Goal: Task Accomplishment & Management: Manage account settings

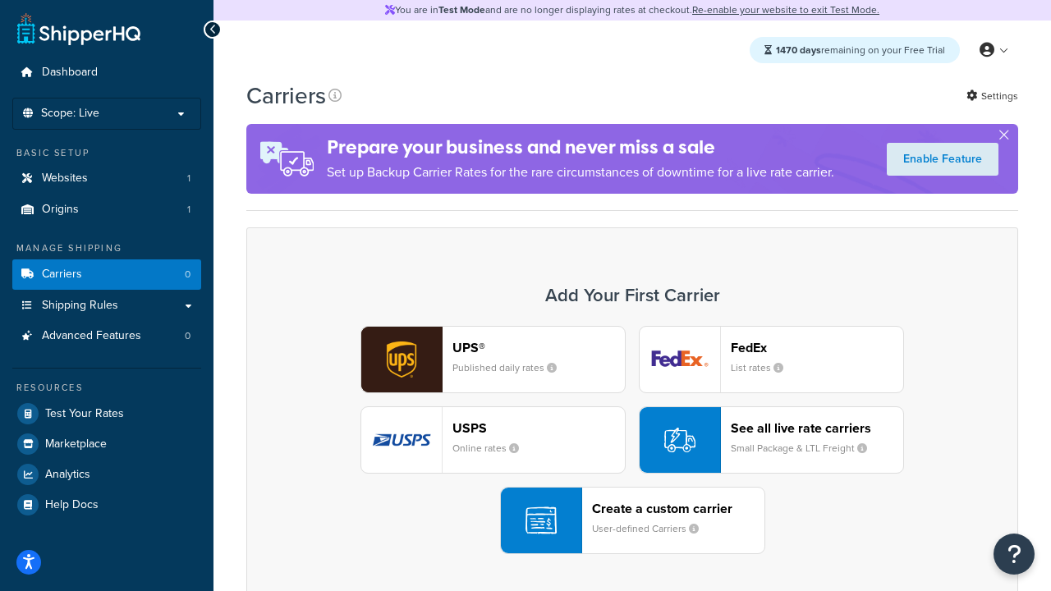
click at [632, 441] on div "UPS® Published daily rates FedEx List rates USPS Online rates See all live rate…" at bounding box center [632, 440] width 737 height 228
click at [817, 348] on header "FedEx" at bounding box center [817, 348] width 172 height 16
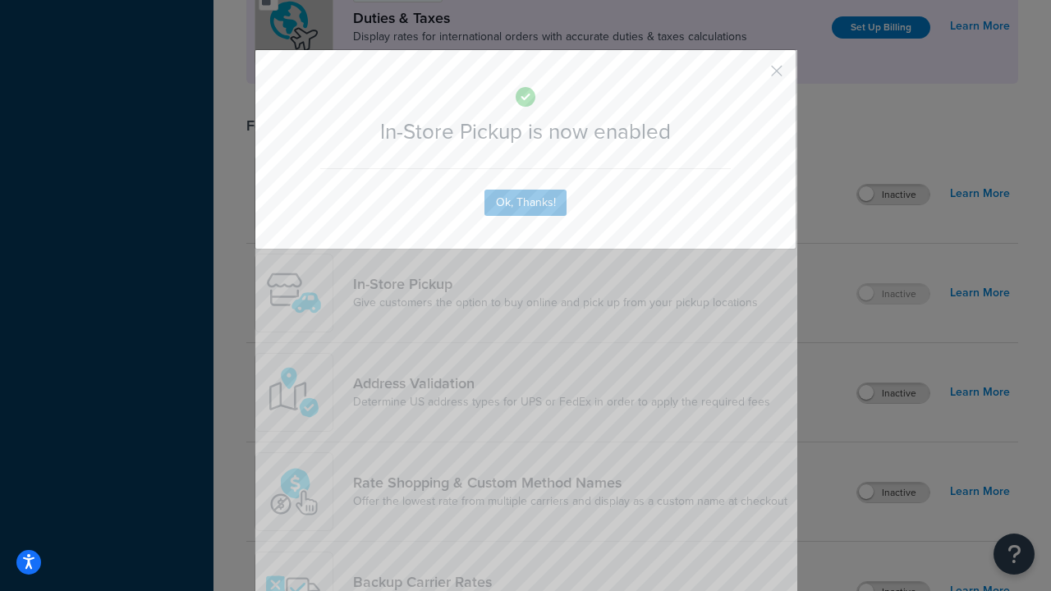
click at [752, 76] on button "button" at bounding box center [752, 77] width 4 height 4
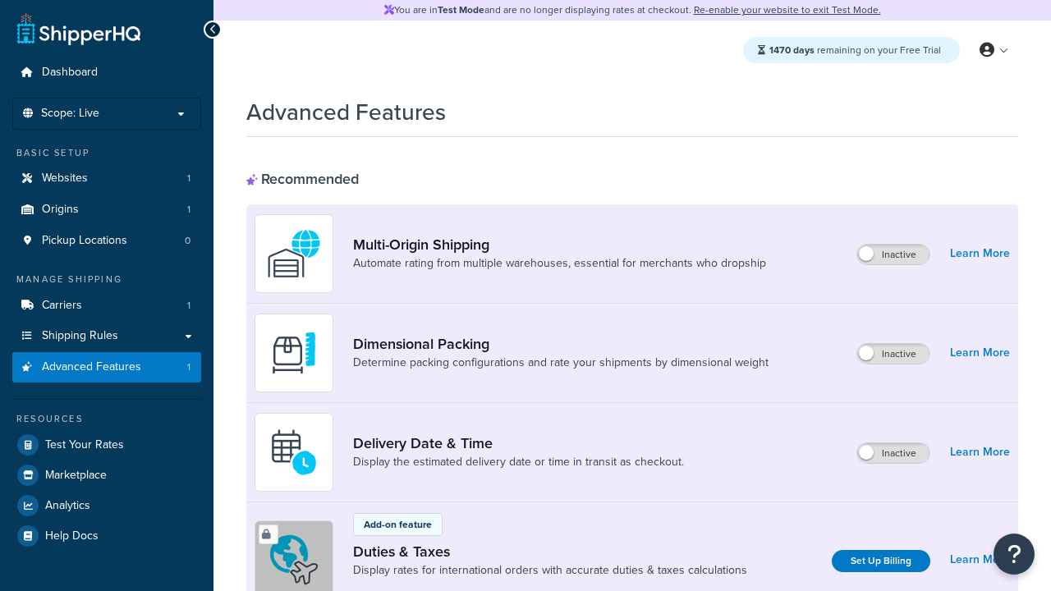
scroll to position [534, 0]
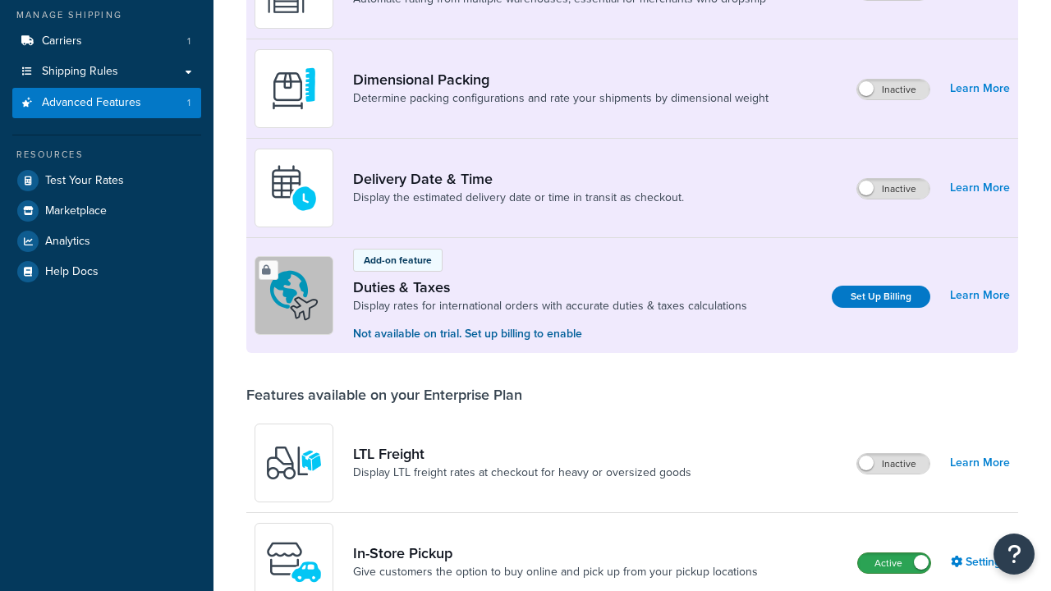
click at [894, 553] on label "Active" at bounding box center [894, 563] width 72 height 20
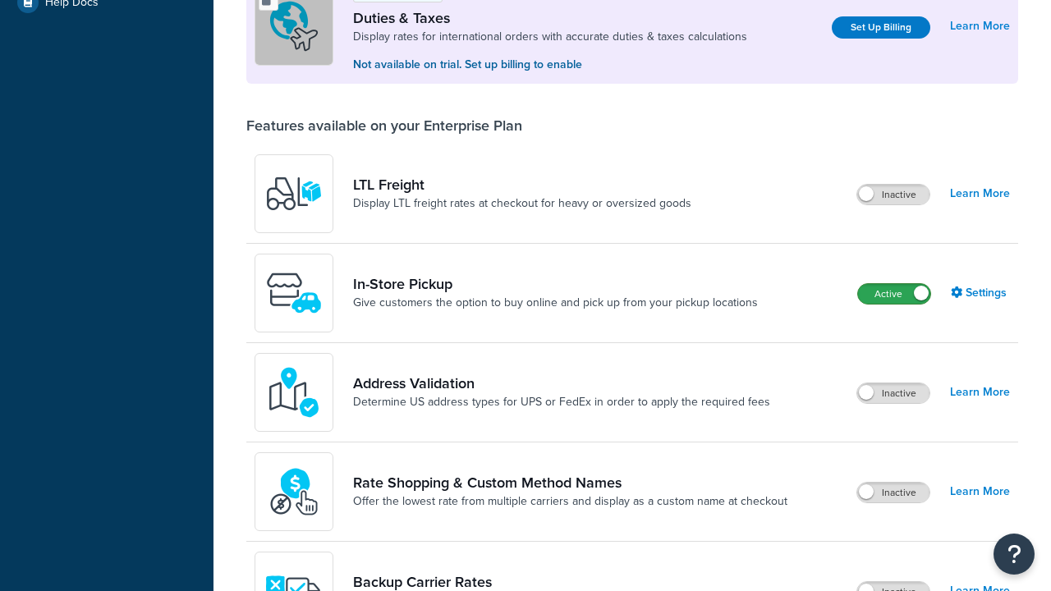
scroll to position [502, 0]
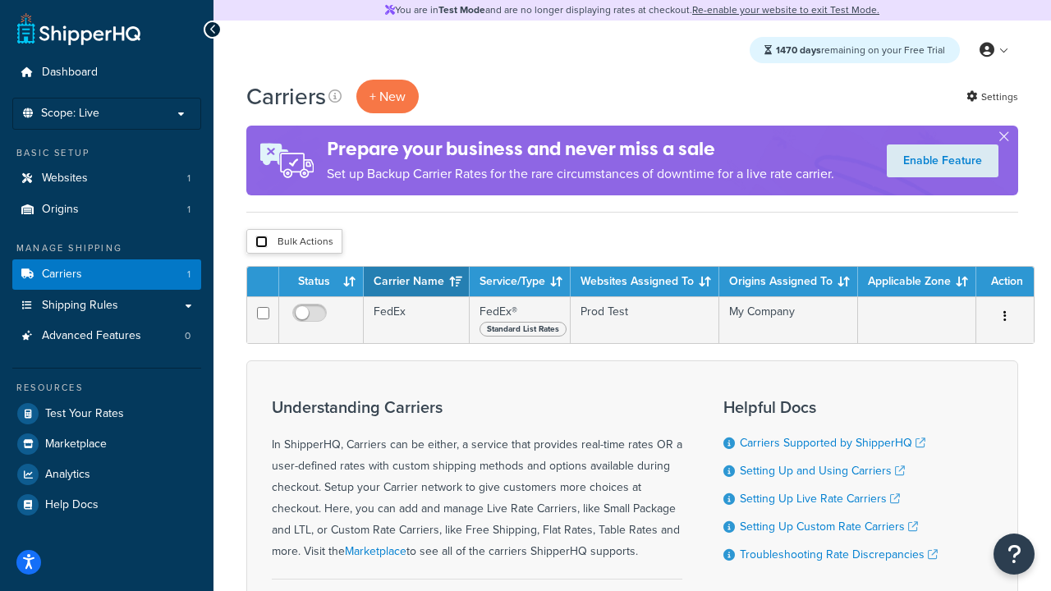
click at [261, 243] on input "checkbox" at bounding box center [261, 242] width 12 height 12
checkbox input "true"
click at [0, 0] on button "Delete" at bounding box center [0, 0] width 0 height 0
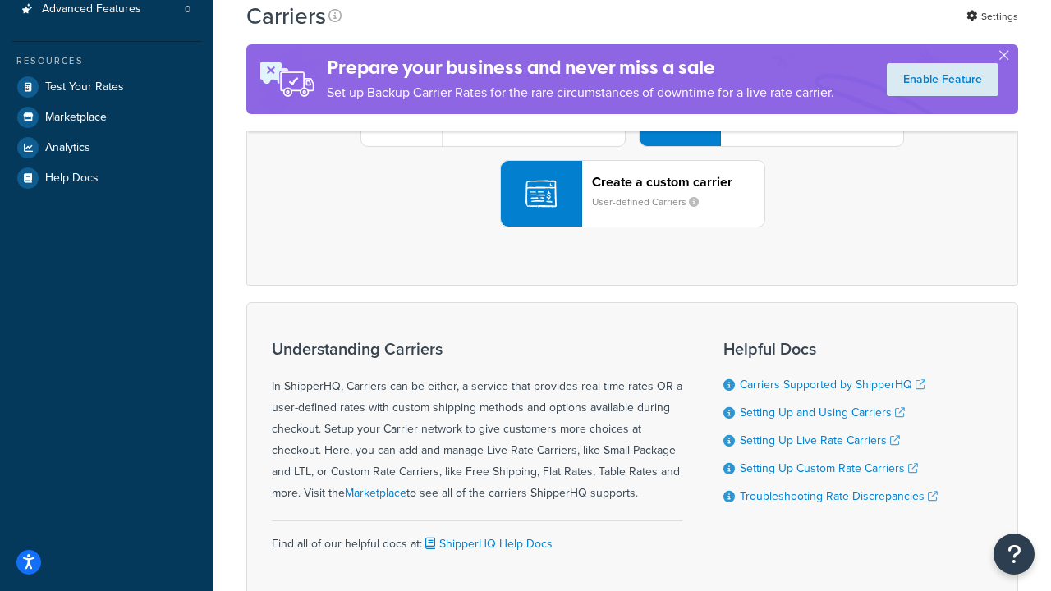
click at [632, 227] on div "UPS® Published daily rates FedEx List rates USPS Online rates See all live rate…" at bounding box center [632, 113] width 737 height 228
click at [817, 29] on header "FedEx" at bounding box center [817, 21] width 172 height 16
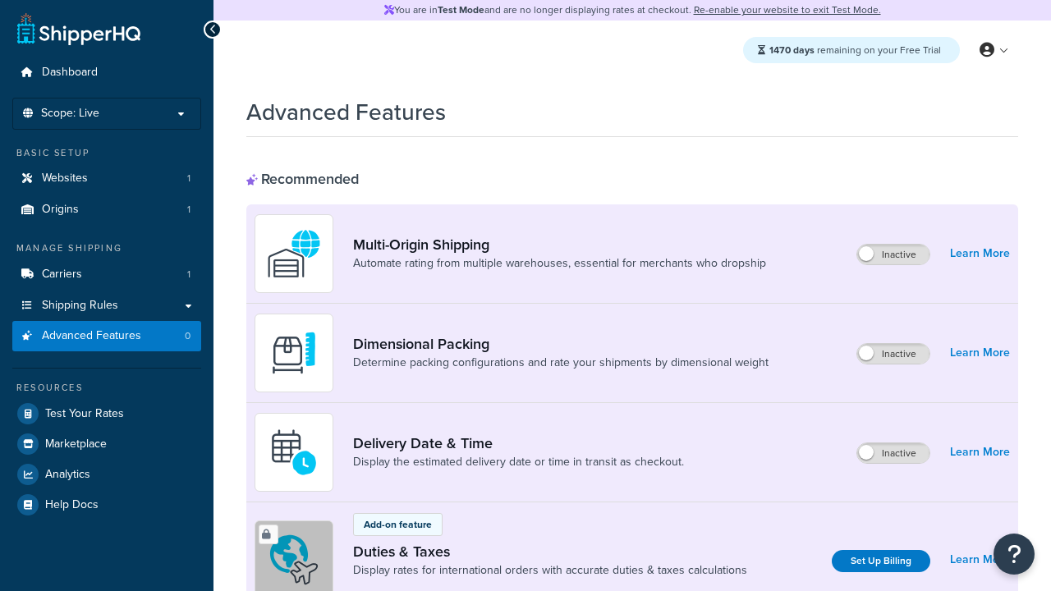
click at [894, 255] on label "Inactive" at bounding box center [893, 255] width 72 height 20
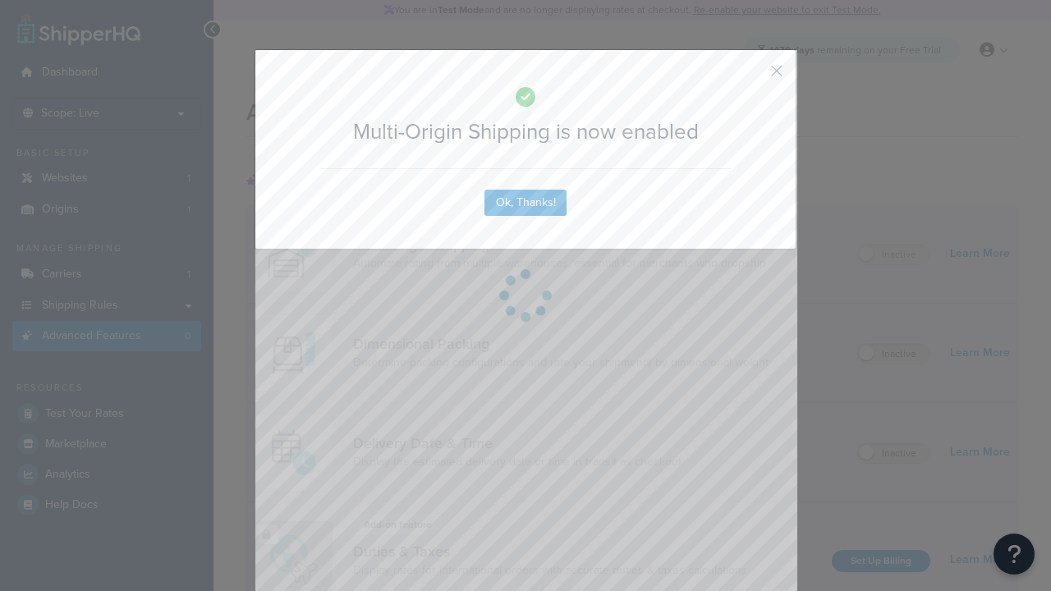
click at [752, 76] on button "button" at bounding box center [752, 77] width 4 height 4
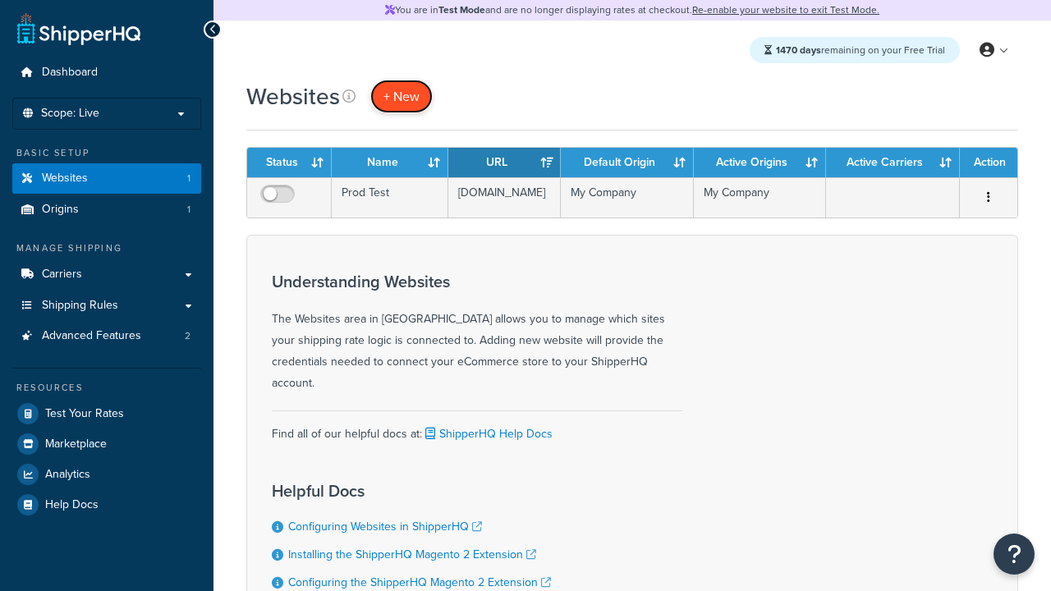
click at [400, 97] on span "+ New" at bounding box center [401, 96] width 36 height 19
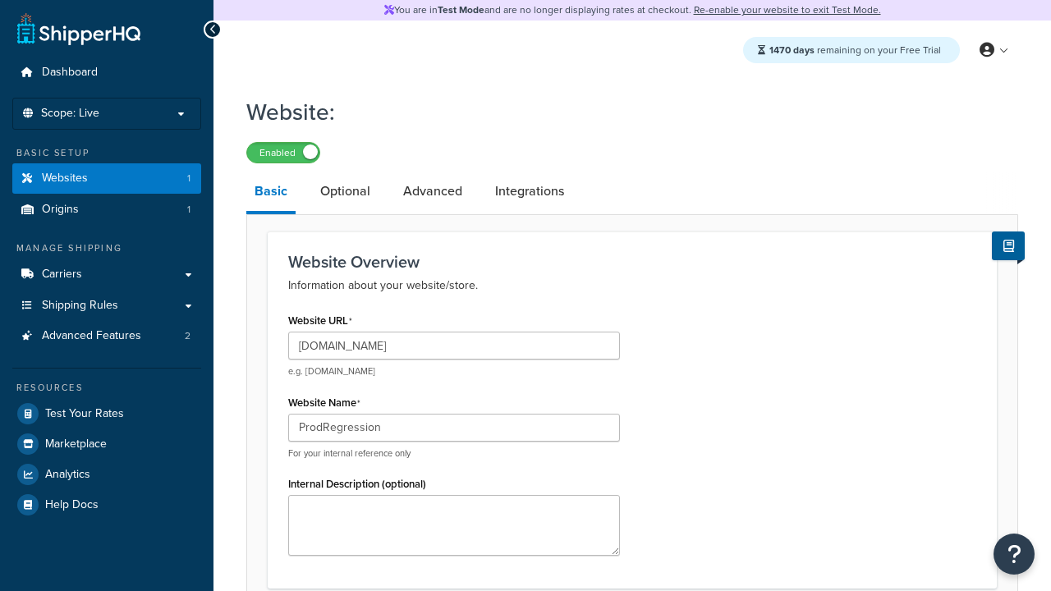
type input "ProdRegression"
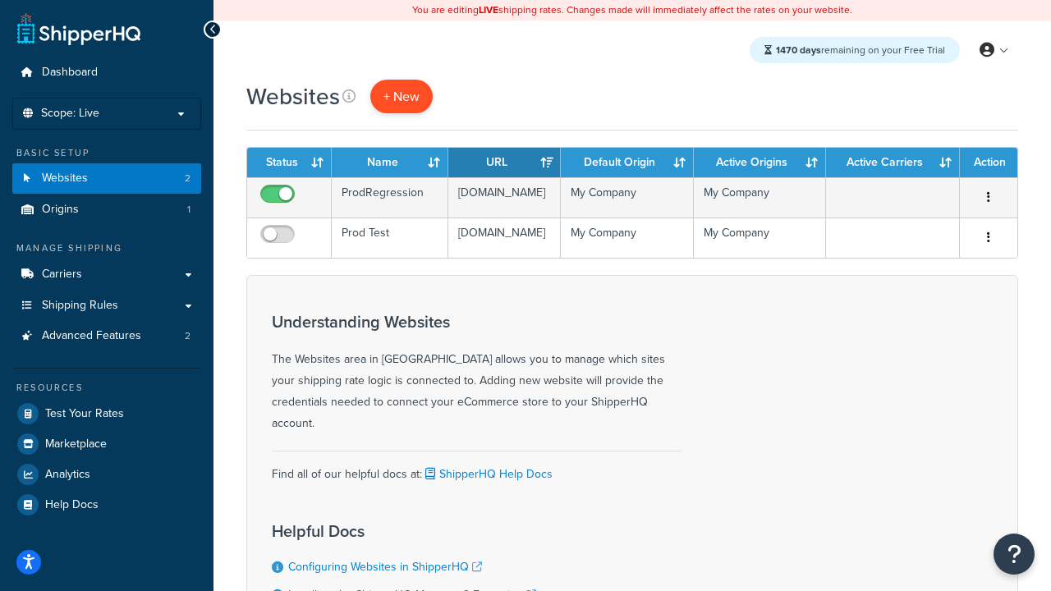
click at [400, 97] on span "+ New" at bounding box center [401, 96] width 36 height 19
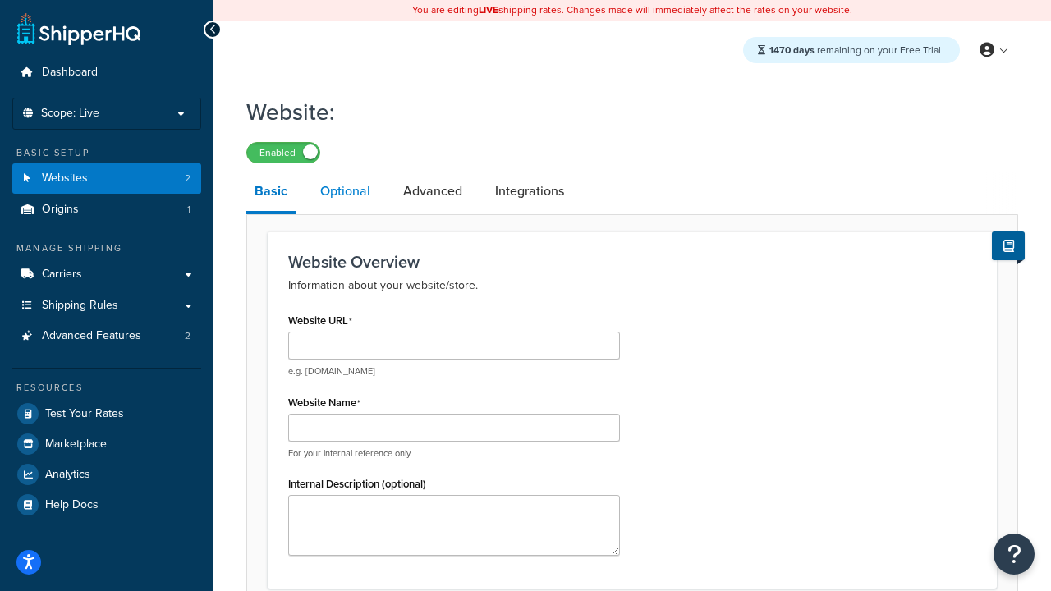
click at [344, 193] on link "Optional" at bounding box center [345, 191] width 67 height 39
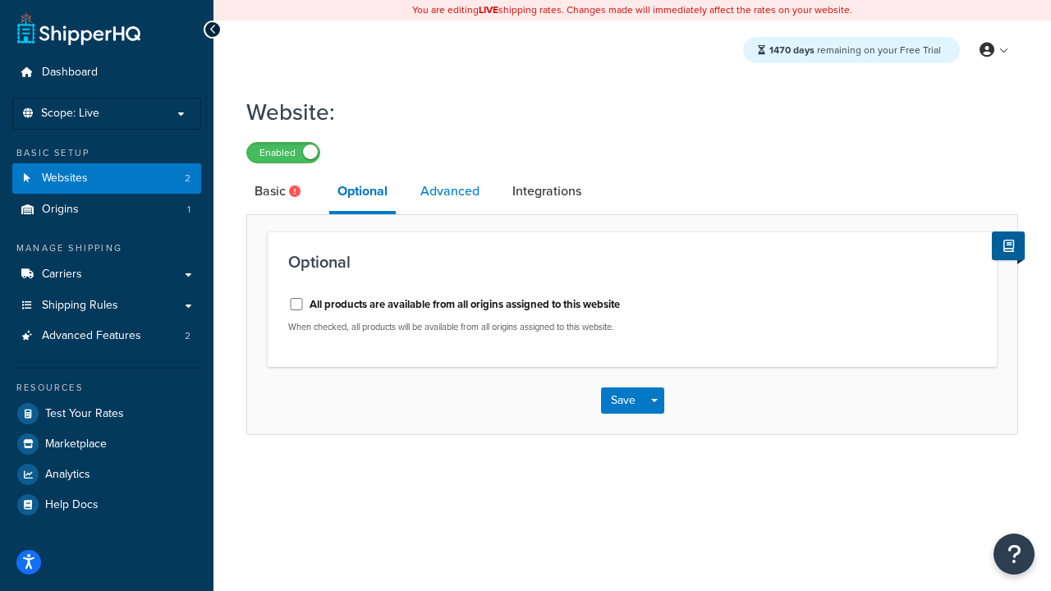
click at [450, 193] on link "Advanced" at bounding box center [450, 191] width 76 height 39
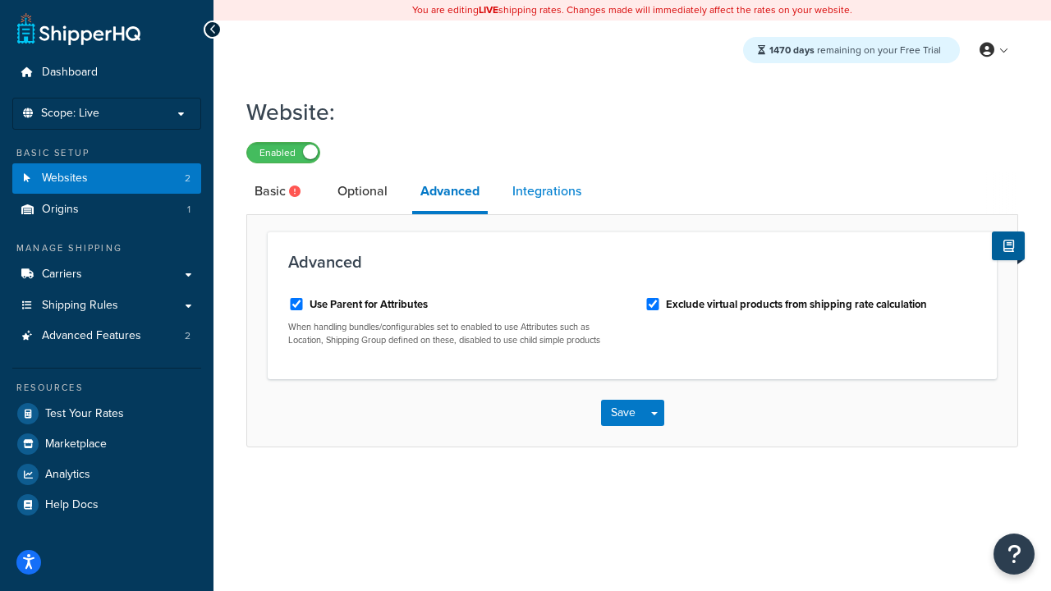
click at [547, 193] on link "Integrations" at bounding box center [546, 191] width 85 height 39
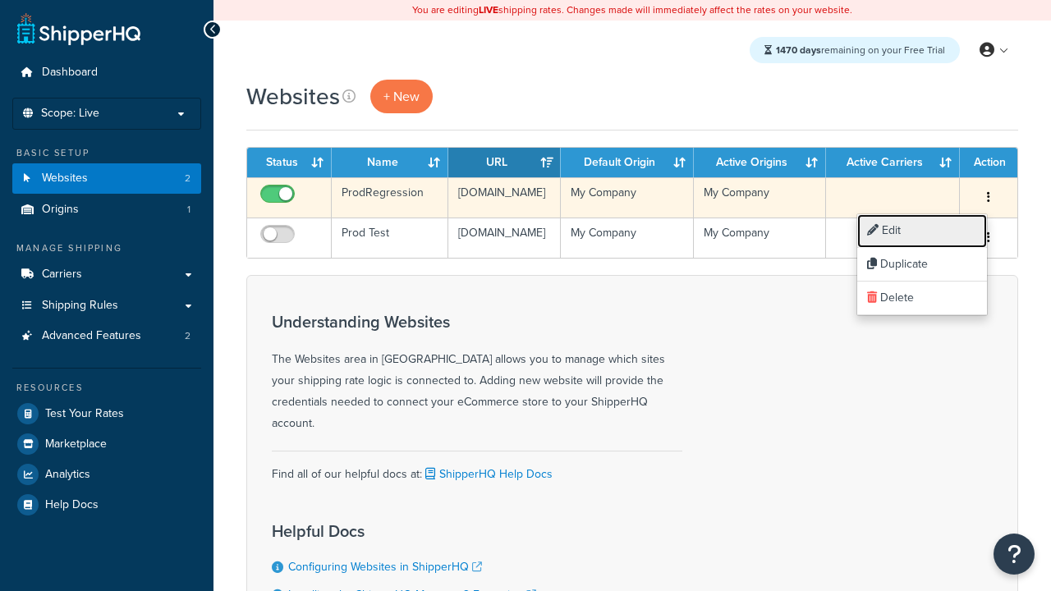
click at [921, 231] on link "Edit" at bounding box center [922, 231] width 130 height 34
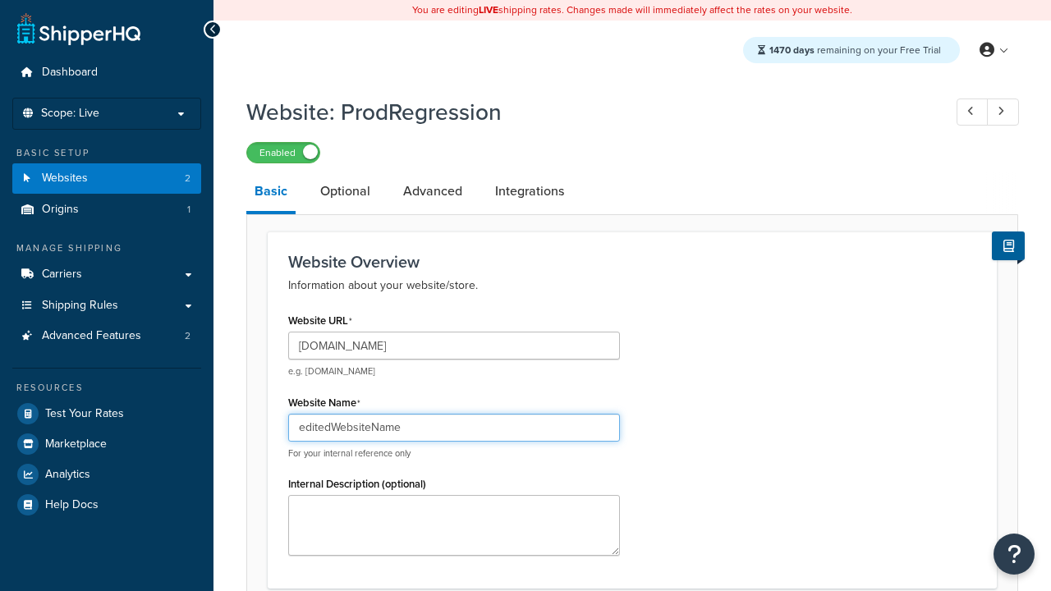
type input "editedWebsiteName"
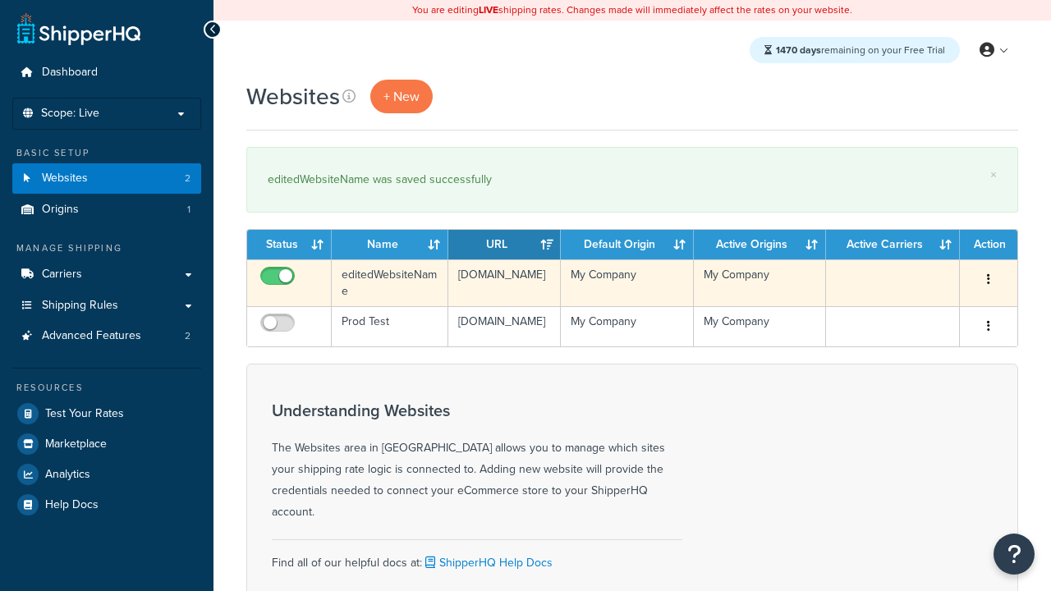
click at [988, 281] on icon "button" at bounding box center [988, 278] width 3 height 11
click at [0, 0] on link "Duplicate" at bounding box center [0, 0] width 0 height 0
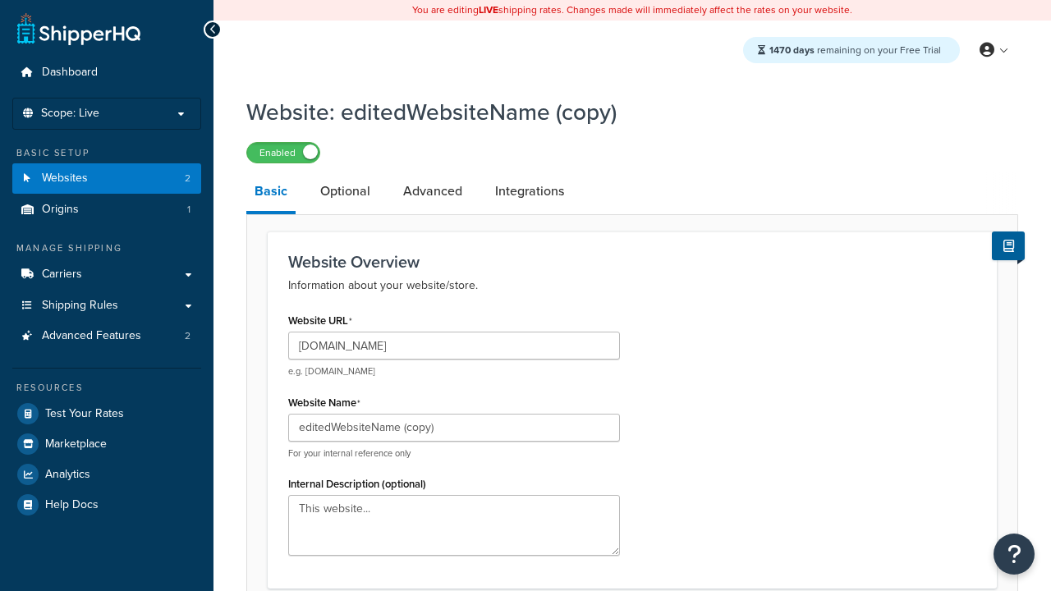
type input "[DOMAIN_NAME]"
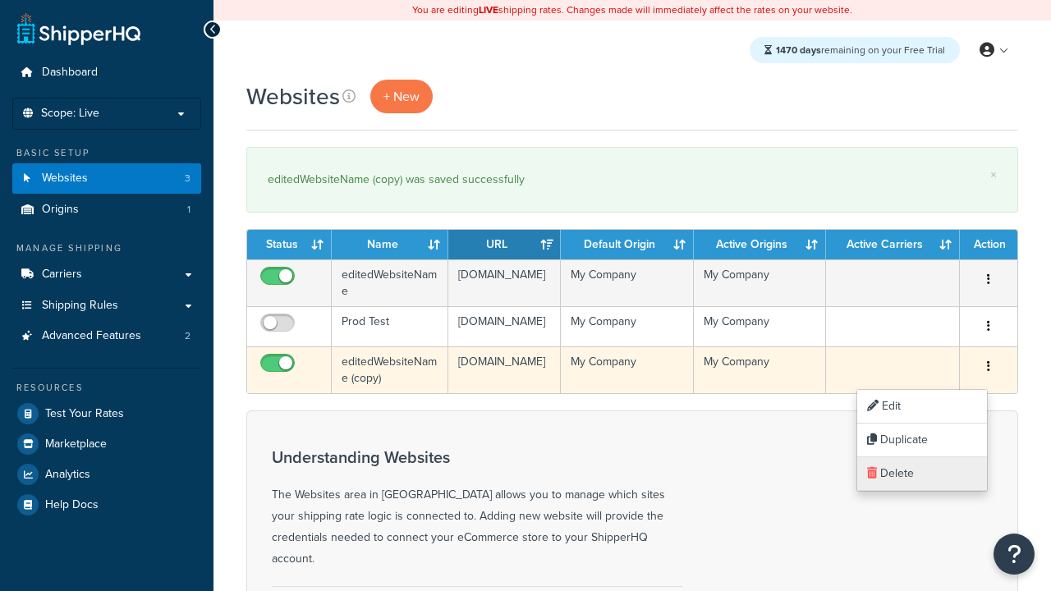
click at [921, 474] on link "Delete" at bounding box center [922, 474] width 130 height 34
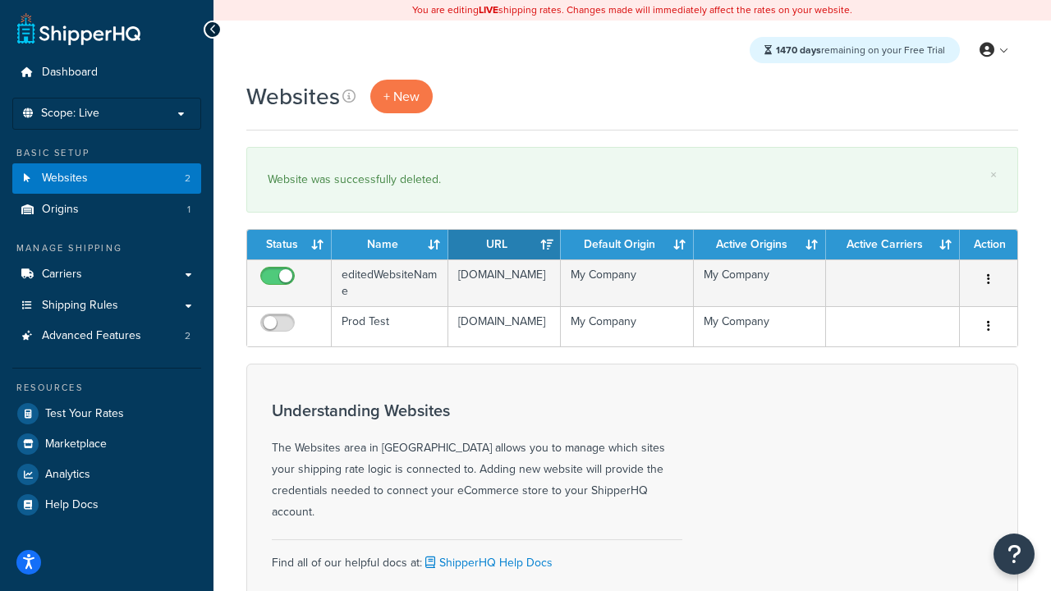
click at [289, 245] on th "Status" at bounding box center [289, 245] width 85 height 30
click at [390, 245] on th "Name" at bounding box center [390, 245] width 117 height 30
click at [504, 245] on th "URL" at bounding box center [504, 245] width 112 height 30
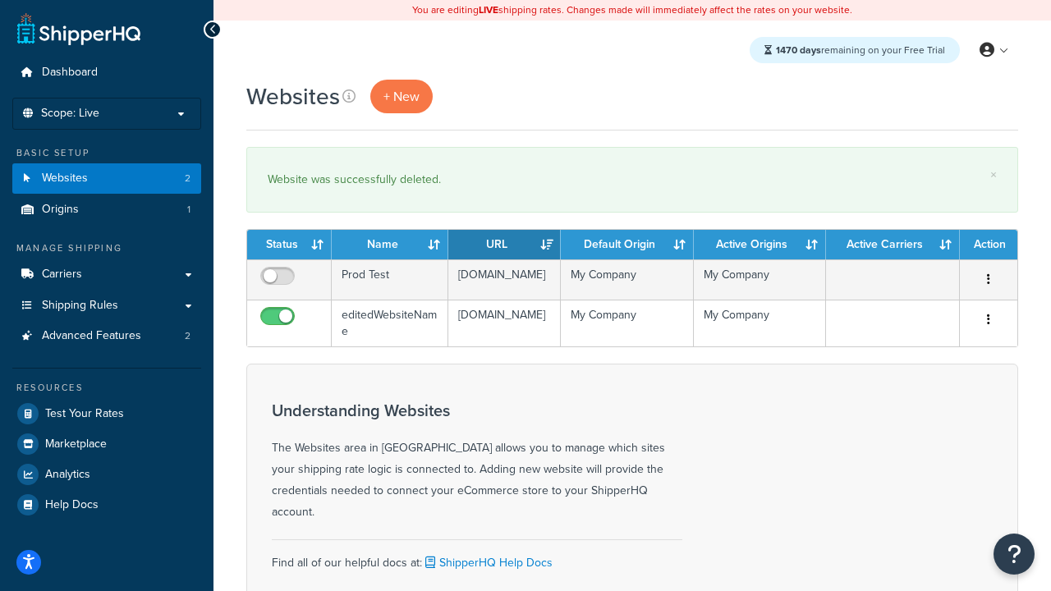
click at [504, 245] on th "URL" at bounding box center [504, 245] width 112 height 30
click at [626, 245] on th "Default Origin" at bounding box center [627, 245] width 132 height 30
click at [759, 245] on th "Active Origins" at bounding box center [760, 245] width 132 height 30
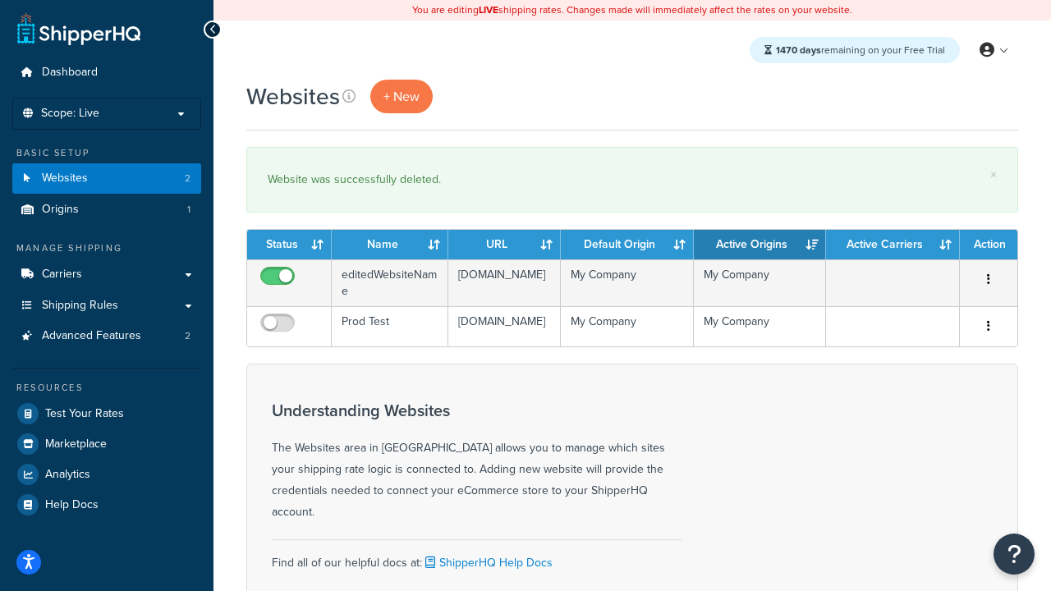
click at [759, 245] on th "Active Origins" at bounding box center [760, 245] width 132 height 30
click at [892, 245] on th "Active Carriers" at bounding box center [893, 245] width 134 height 30
click at [988, 245] on th "Action" at bounding box center [988, 245] width 57 height 30
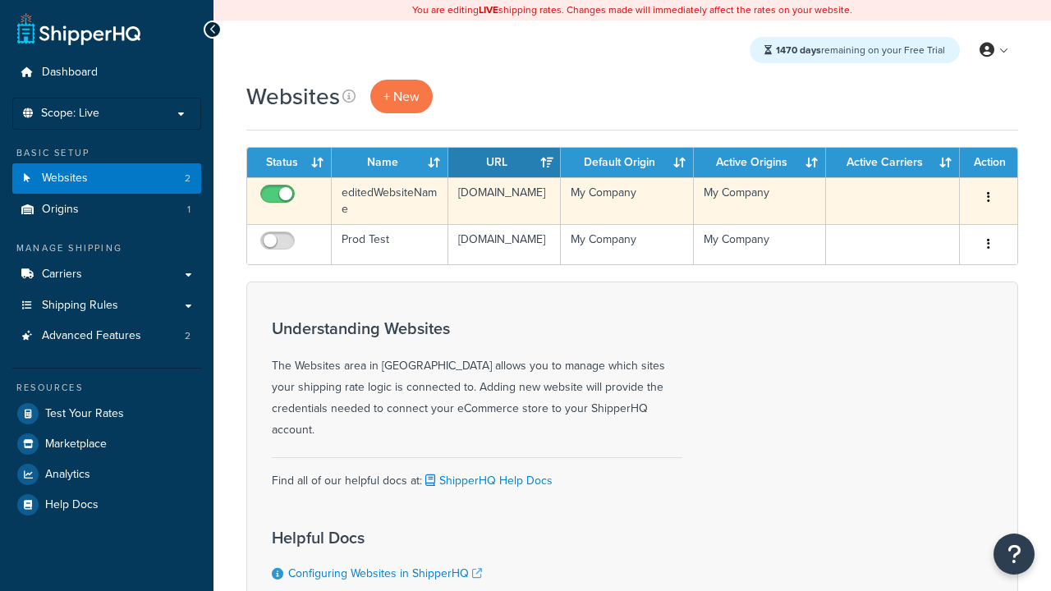
click at [988, 199] on icon "button" at bounding box center [988, 196] width 3 height 11
click at [0, 0] on link "Delete" at bounding box center [0, 0] width 0 height 0
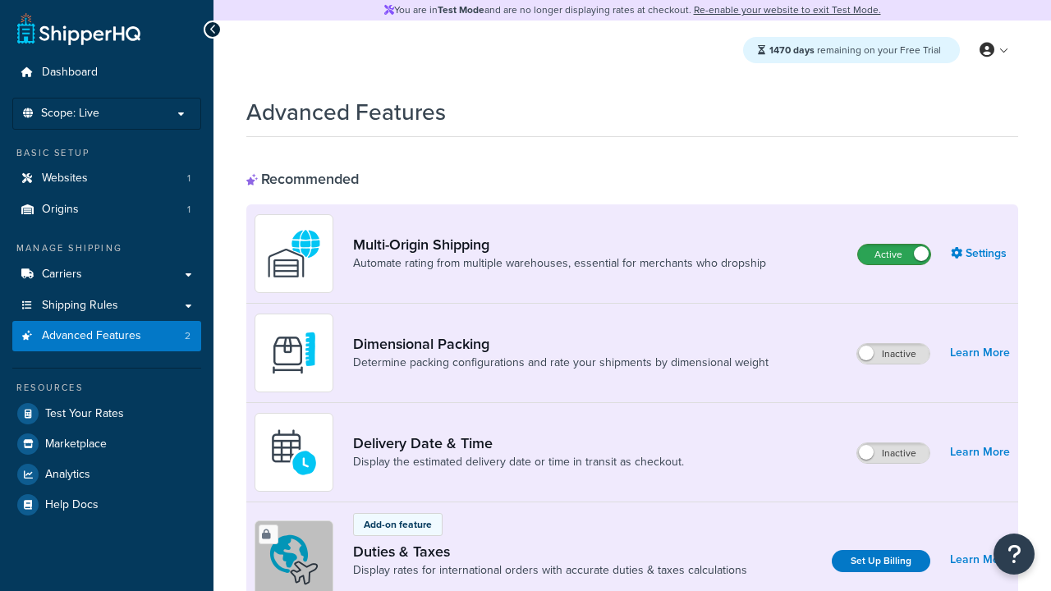
click at [894, 255] on label "Active" at bounding box center [894, 255] width 72 height 20
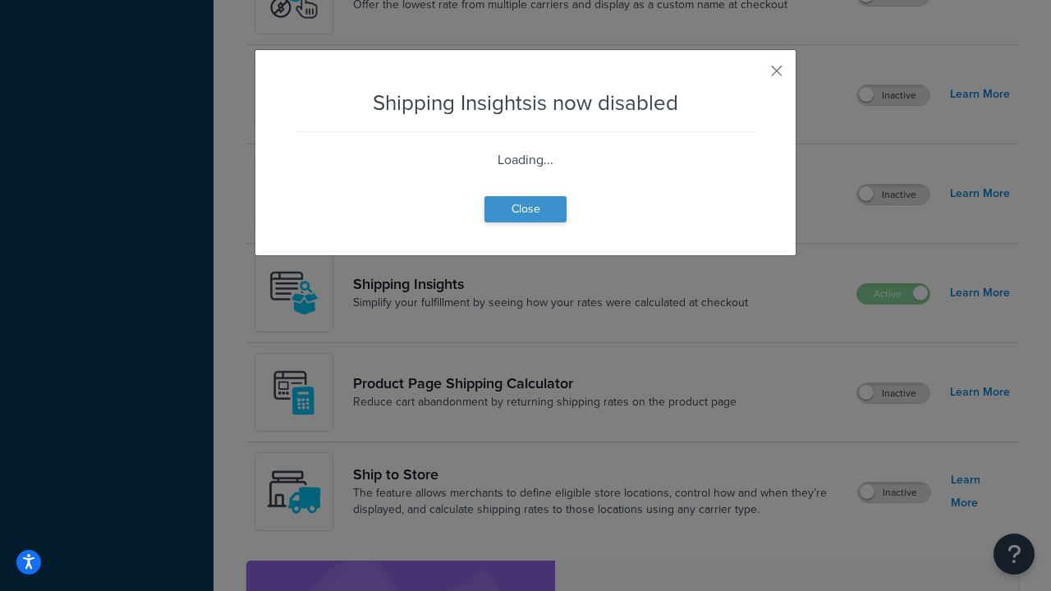
click at [525, 209] on button "Close" at bounding box center [525, 209] width 82 height 26
